Goal: Navigation & Orientation: Find specific page/section

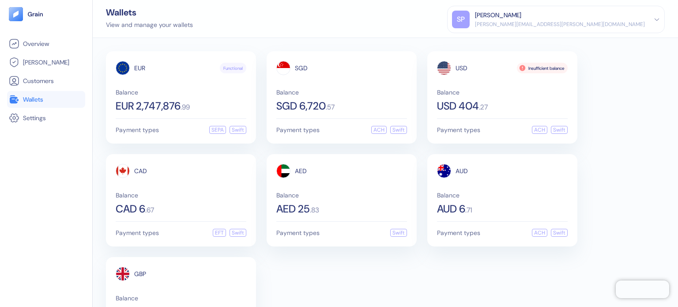
click at [45, 65] on span "[PERSON_NAME]" at bounding box center [46, 62] width 46 height 9
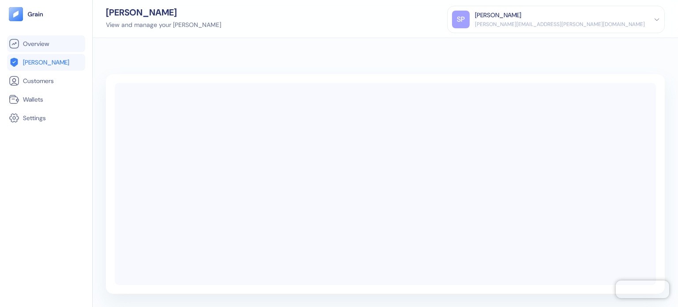
click at [42, 44] on span "Overview" at bounding box center [36, 43] width 26 height 9
click at [470, 15] on div "SP" at bounding box center [461, 20] width 18 height 18
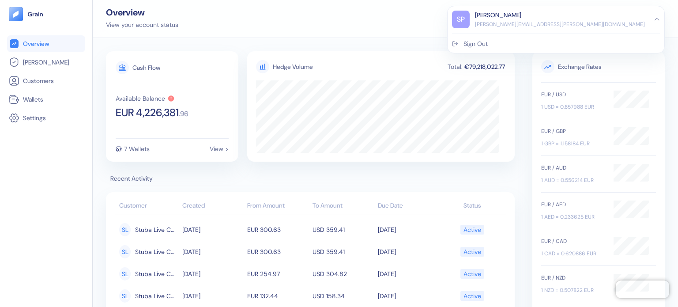
click at [401, 6] on div "Overview View your account status SP Shridatta Patil shridatta.patil@stuba.com …" at bounding box center [385, 19] width 585 height 38
click at [48, 52] on ul "Overview Hedges Customers Wallets Settings" at bounding box center [46, 80] width 78 height 91
click at [38, 61] on span "[PERSON_NAME]" at bounding box center [46, 62] width 46 height 9
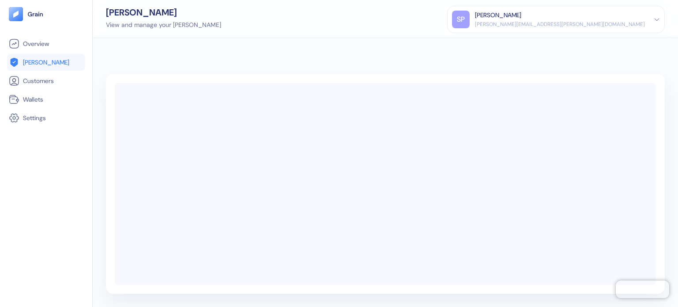
click at [159, 24] on div "View and manage your hedges" at bounding box center [163, 24] width 115 height 9
click at [210, 23] on div "Hedges View and manage your hedges SP Shridatta Patil shridatta.patil@stuba.com…" at bounding box center [385, 19] width 585 height 38
click at [65, 79] on link "Customers" at bounding box center [46, 81] width 75 height 11
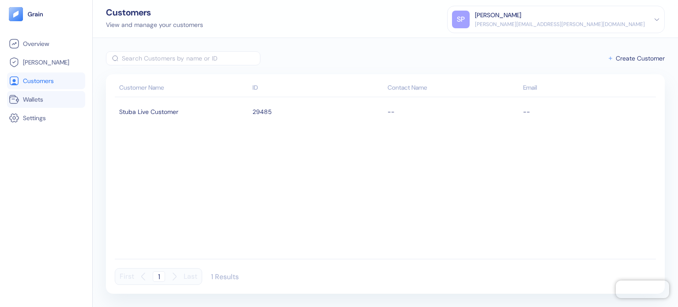
click at [38, 98] on span "Wallets" at bounding box center [33, 99] width 20 height 9
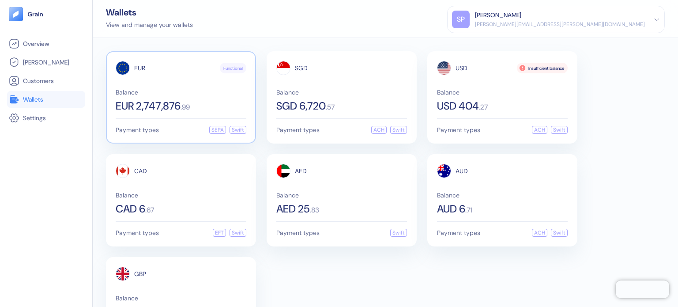
click at [186, 85] on div "EUR Functional Balance EUR 2,747,876 . 99" at bounding box center [181, 86] width 131 height 50
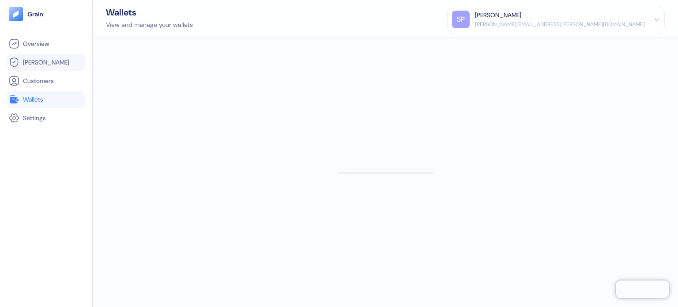
click at [56, 69] on li "[PERSON_NAME]" at bounding box center [46, 62] width 78 height 17
click at [49, 65] on link "[PERSON_NAME]" at bounding box center [46, 62] width 75 height 11
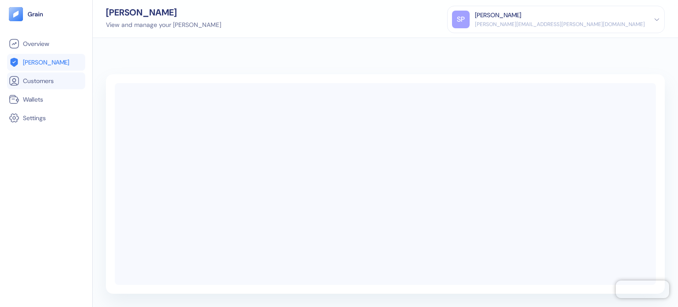
click at [54, 83] on span "Customers" at bounding box center [38, 80] width 31 height 9
click at [46, 69] on li "[PERSON_NAME]" at bounding box center [46, 62] width 78 height 17
click at [49, 62] on link "[PERSON_NAME]" at bounding box center [46, 62] width 75 height 11
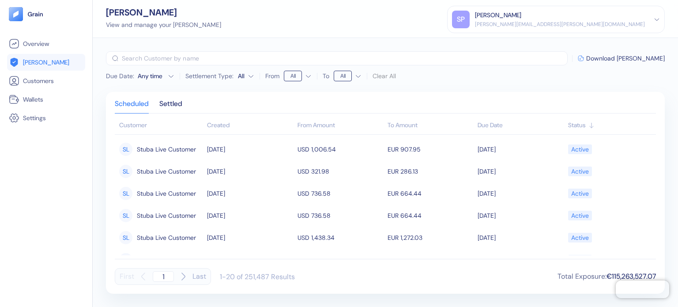
click at [166, 30] on div "[PERSON_NAME] View and manage your [PERSON_NAME] [PERSON_NAME] [PERSON_NAME][EM…" at bounding box center [385, 19] width 585 height 38
click at [170, 25] on div "View and manage your [PERSON_NAME]" at bounding box center [163, 24] width 115 height 9
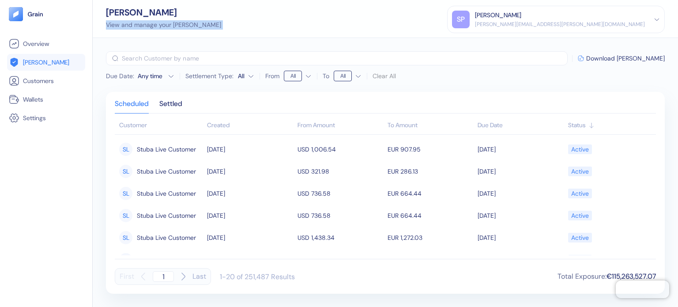
click at [170, 25] on div "View and manage your hedges" at bounding box center [163, 24] width 115 height 9
drag, startPoint x: 207, startPoint y: 38, endPoint x: 94, endPoint y: 59, distance: 115.4
click at [207, 38] on div "Due Date : Any time Settlement Type: All From All To All Clear All ​ Download H…" at bounding box center [385, 172] width 585 height 269
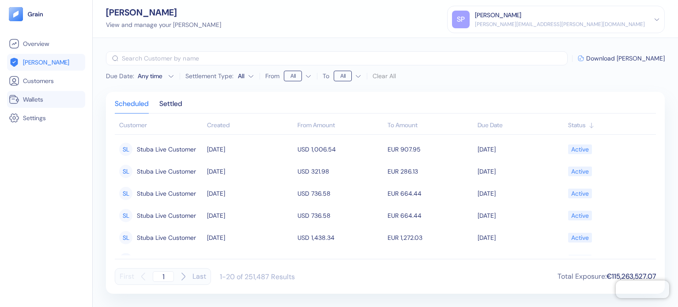
click at [45, 93] on li "Wallets" at bounding box center [46, 99] width 78 height 17
click at [45, 100] on link "Wallets" at bounding box center [46, 99] width 75 height 11
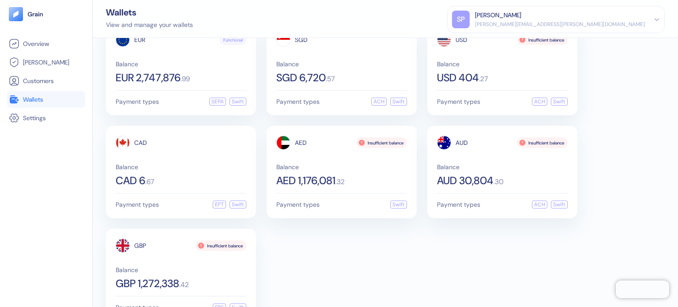
scroll to position [53, 0]
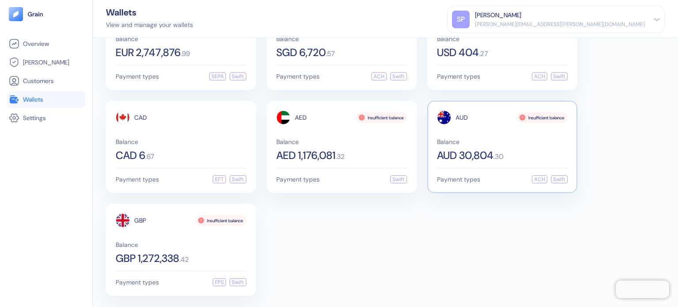
drag, startPoint x: 511, startPoint y: 126, endPoint x: 512, endPoint y: 121, distance: 4.9
click at [512, 121] on div "AUD Insufficient balance Balance AUD 30,804 . 30" at bounding box center [502, 135] width 131 height 50
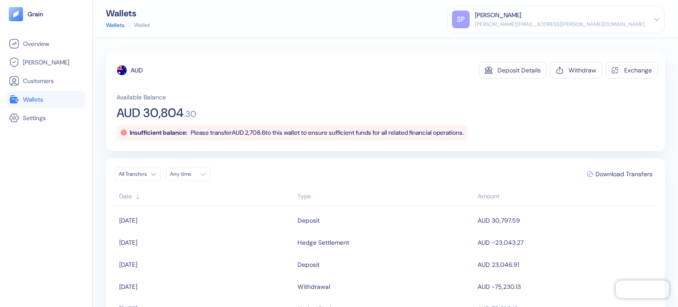
click at [28, 99] on span "Wallets" at bounding box center [33, 99] width 20 height 9
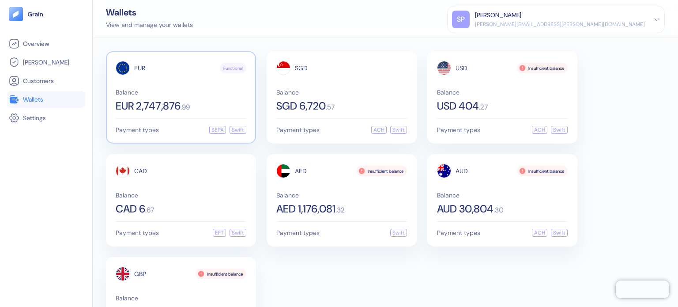
click at [206, 113] on div "EUR Functional Balance EUR 2,747,876 . 99 Payment types SEPA Swift" at bounding box center [181, 97] width 150 height 92
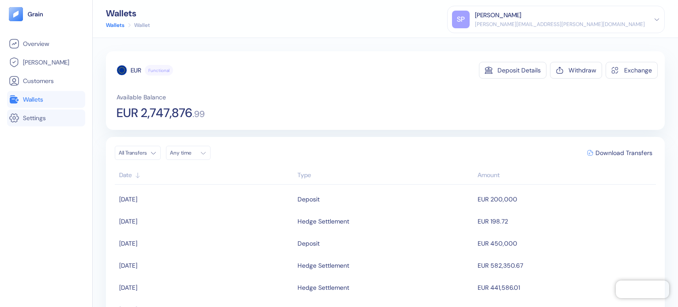
click at [44, 112] on li "Settings" at bounding box center [46, 118] width 78 height 17
click at [51, 94] on link "Wallets" at bounding box center [46, 99] width 75 height 11
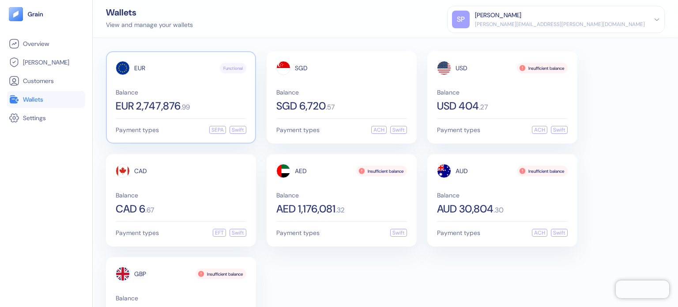
drag, startPoint x: 92, startPoint y: 136, endPoint x: 124, endPoint y: 51, distance: 91.5
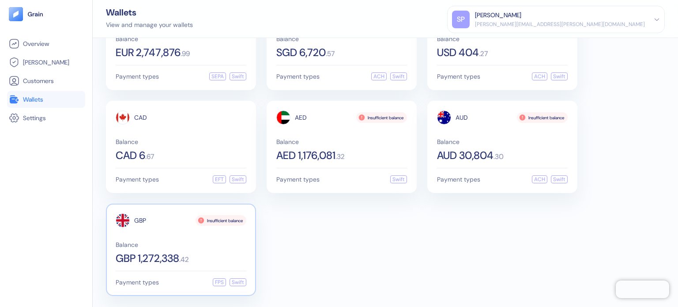
click at [174, 262] on span "GBP 1,272,338" at bounding box center [148, 258] width 64 height 11
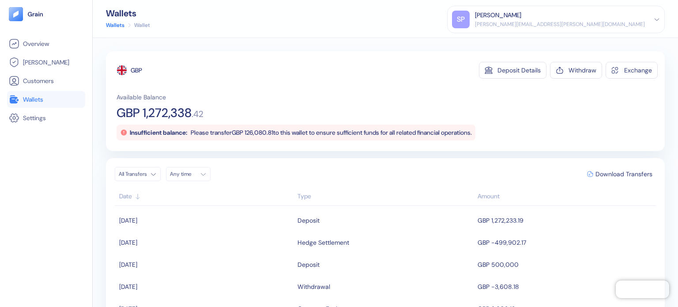
click at [232, 121] on div "Available Balance GBP 1,272,338 . 42 Insufficient balance: Please transfer GBP …" at bounding box center [387, 117] width 541 height 48
click at [59, 97] on link "Wallets" at bounding box center [46, 99] width 75 height 11
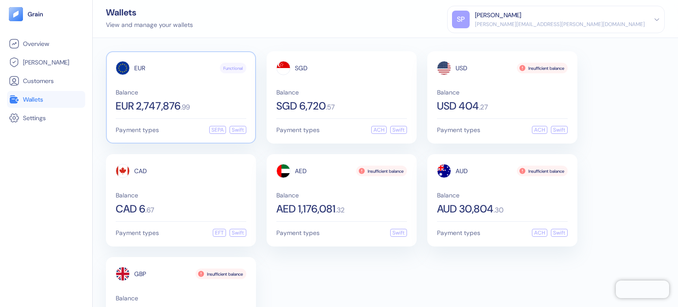
click at [200, 113] on div "EUR Functional Balance EUR 2,747,876 . 99 Payment types SEPA Swift" at bounding box center [181, 97] width 150 height 92
